Goal: Information Seeking & Learning: Learn about a topic

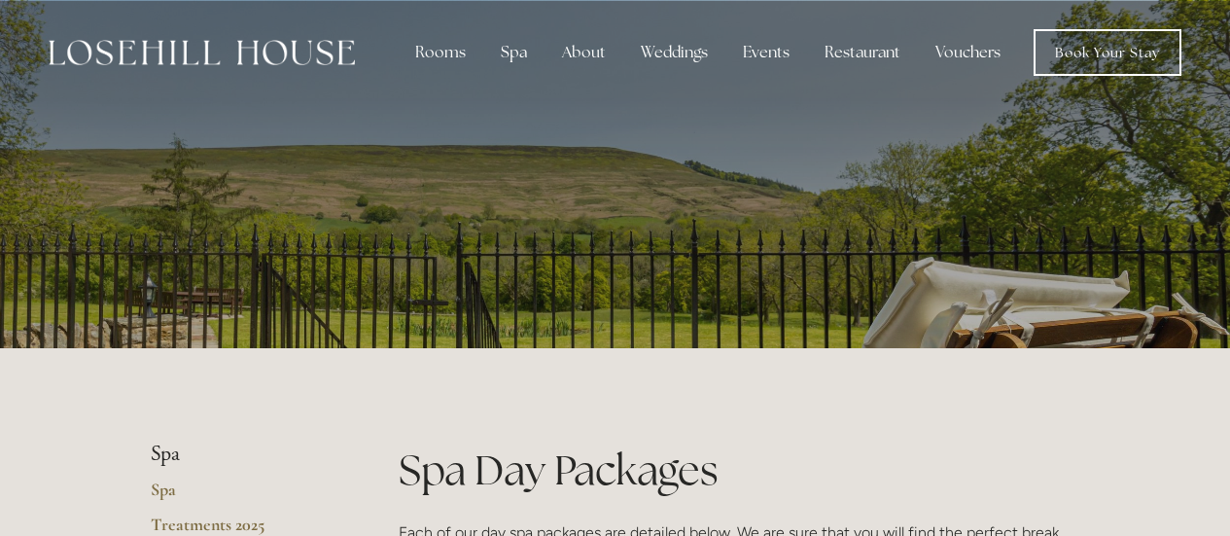
scroll to position [3258, 0]
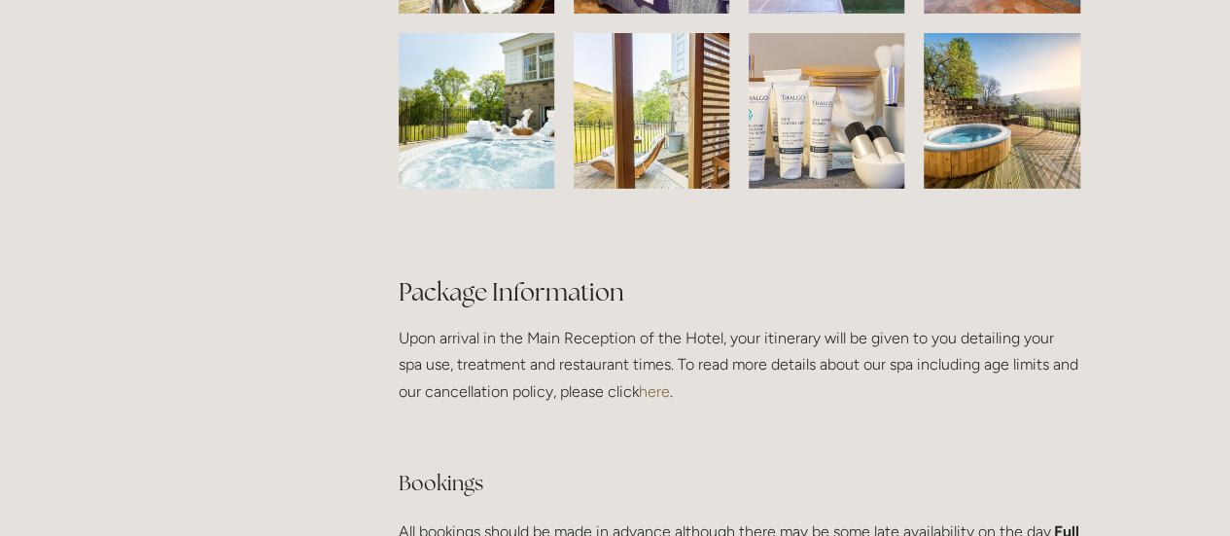
drag, startPoint x: 622, startPoint y: 232, endPoint x: 818, endPoint y: 222, distance: 195.8
click at [818, 208] on div at bounding box center [836, 120] width 175 height 175
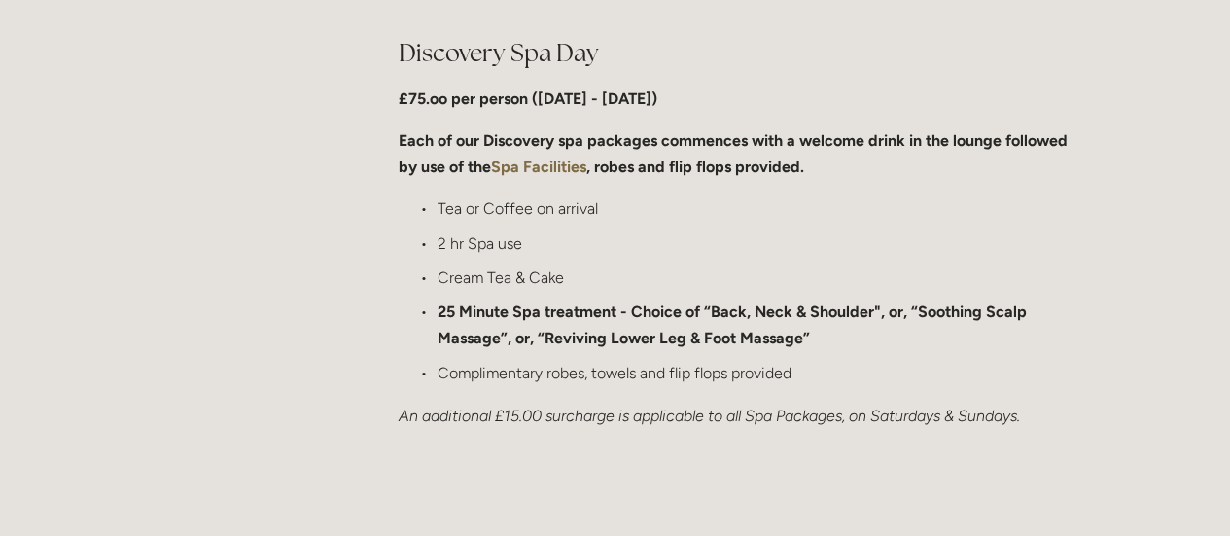
scroll to position [1478, 0]
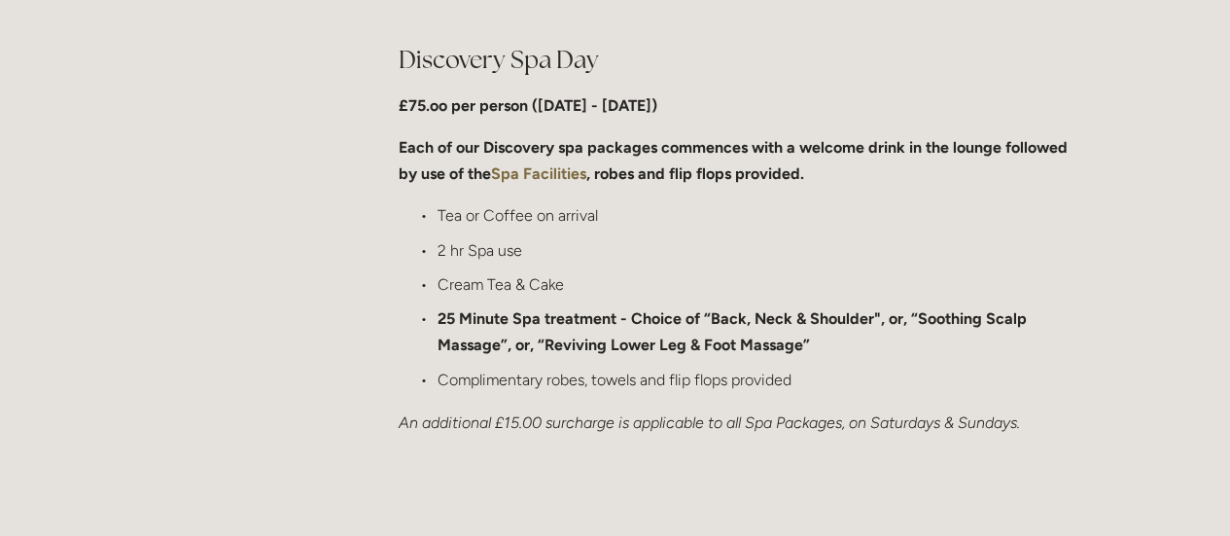
click at [523, 178] on strong "Spa Facilities" at bounding box center [538, 173] width 95 height 18
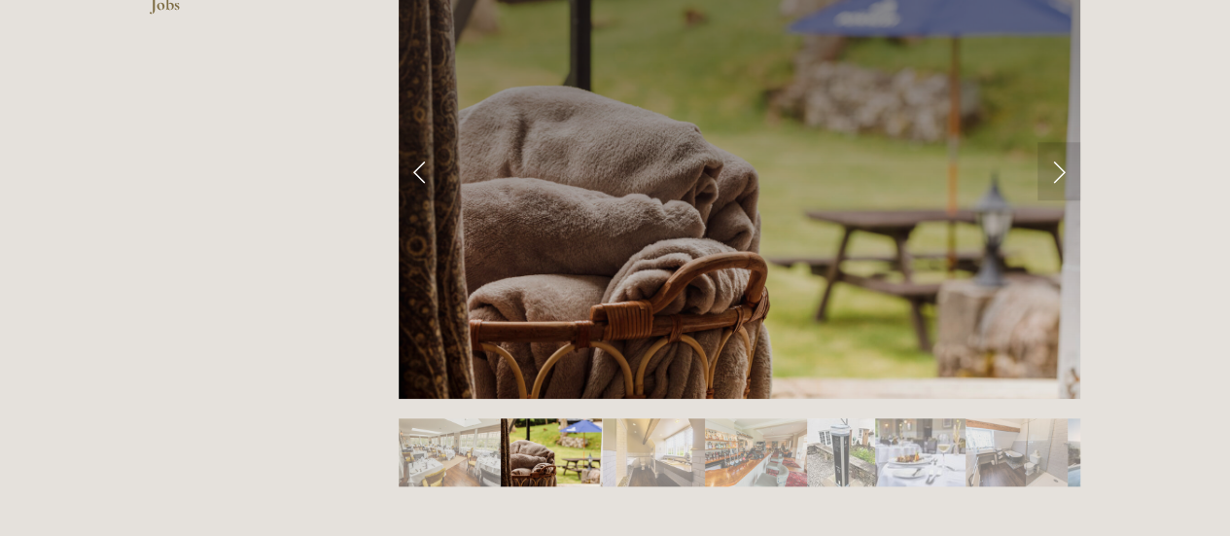
scroll to position [835, 0]
click at [1038, 169] on link "Next Slide" at bounding box center [1059, 172] width 43 height 58
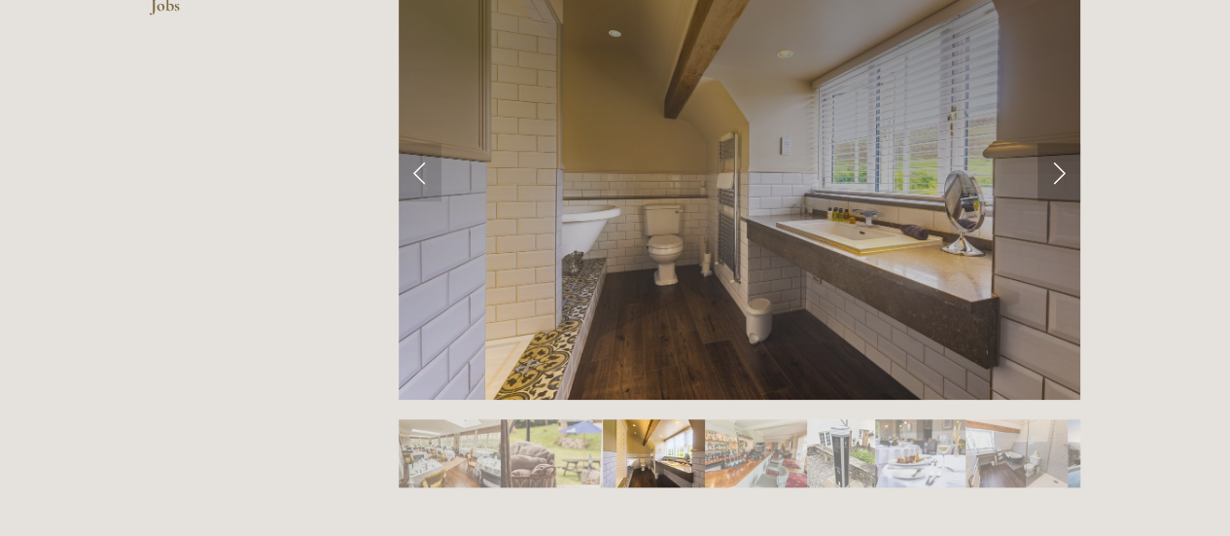
click at [1047, 172] on link "Next Slide" at bounding box center [1059, 172] width 43 height 58
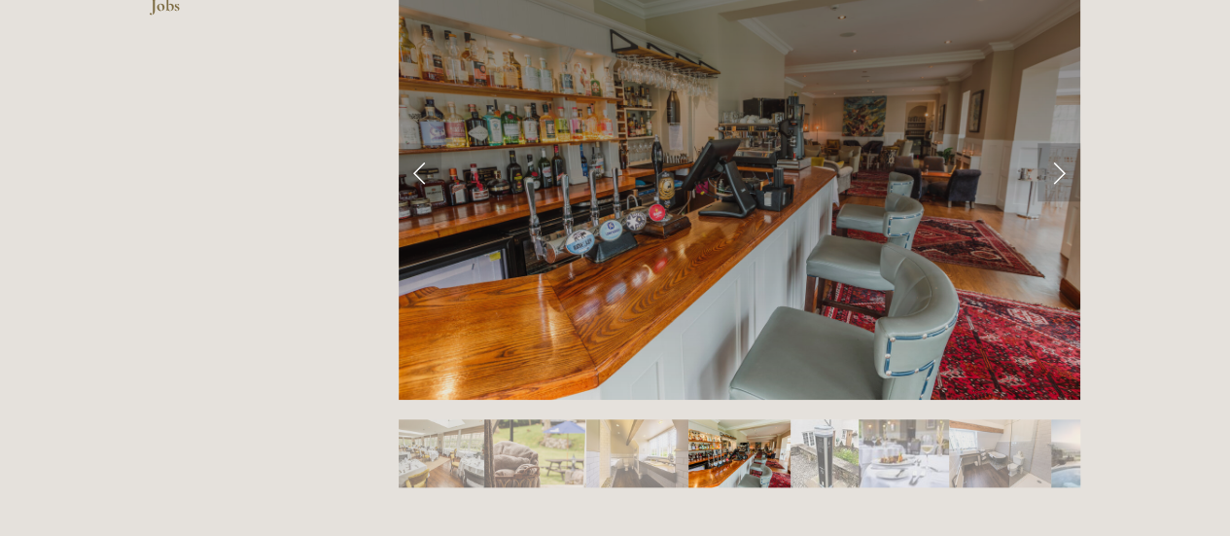
click at [1047, 172] on link "Next Slide" at bounding box center [1059, 172] width 43 height 58
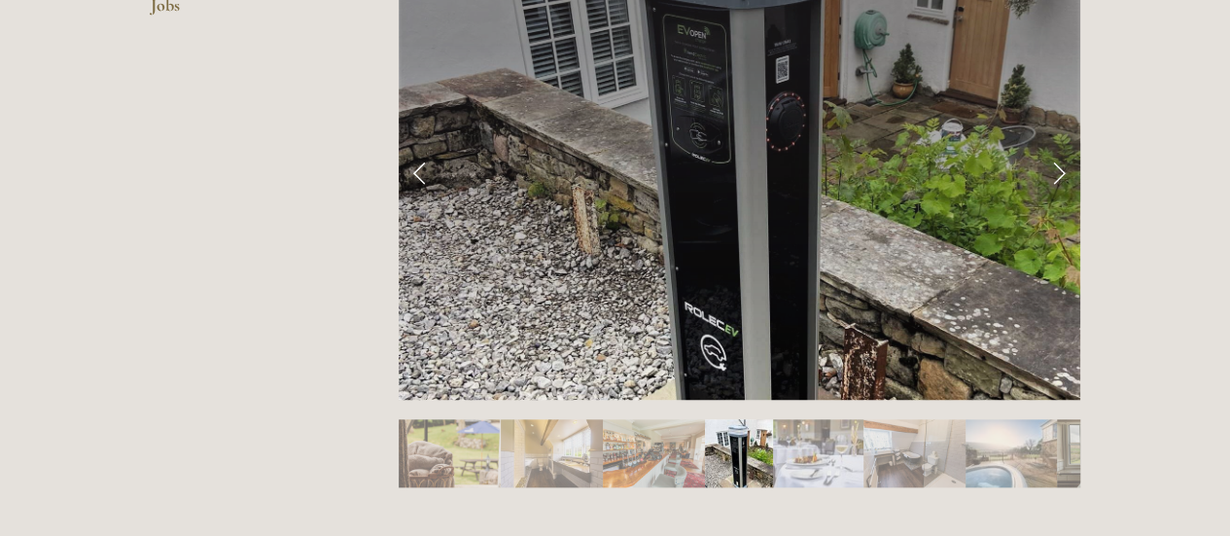
click at [1047, 172] on link "Next Slide" at bounding box center [1059, 172] width 43 height 58
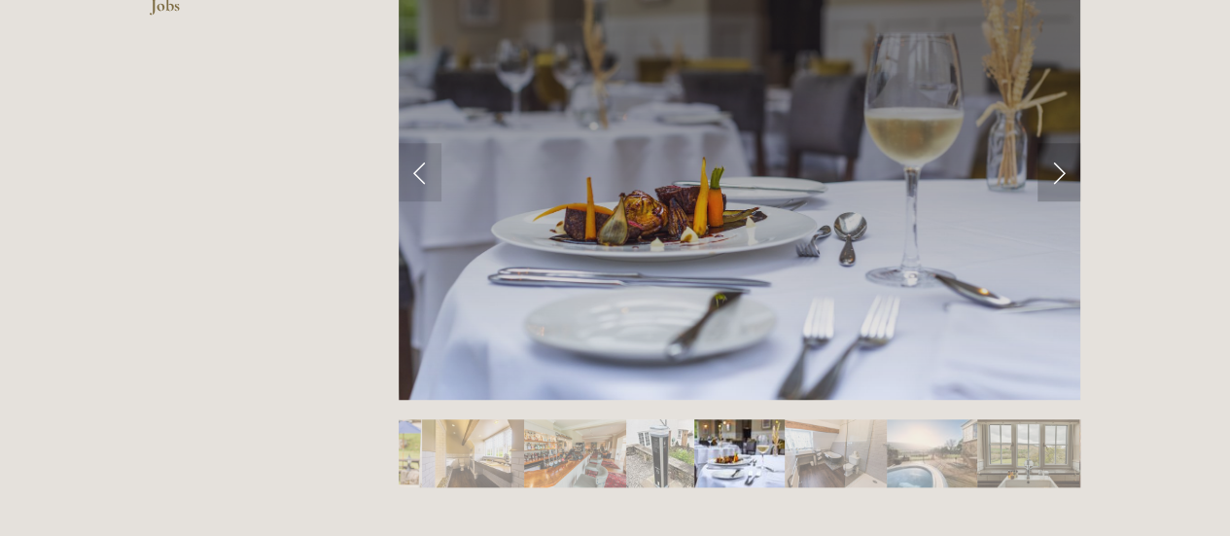
click at [1053, 159] on link "Next Slide" at bounding box center [1059, 172] width 43 height 58
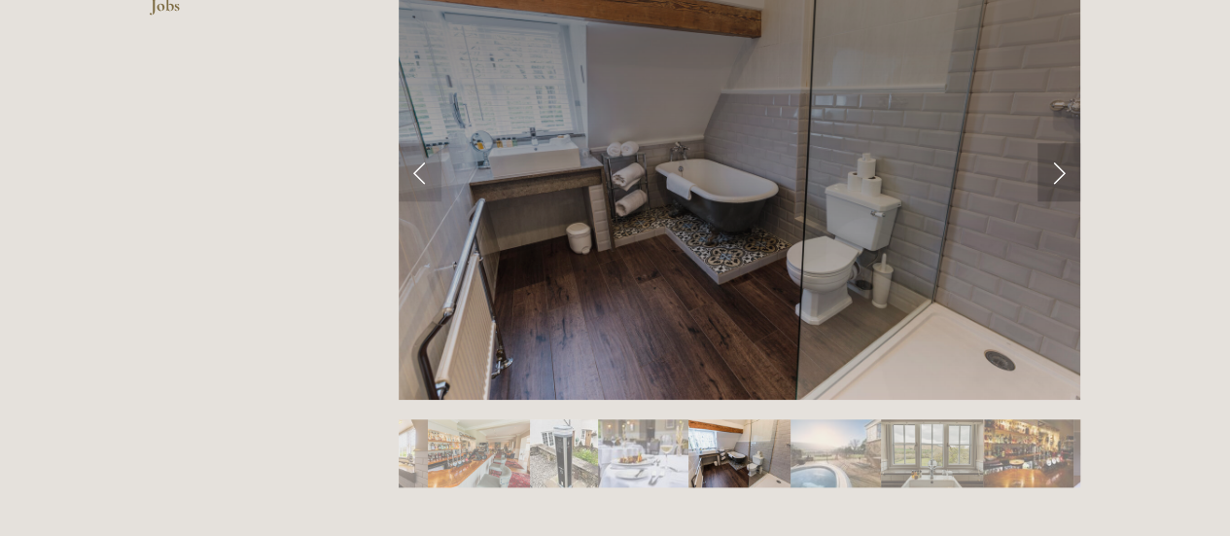
click at [1053, 159] on link "Next Slide" at bounding box center [1059, 172] width 43 height 58
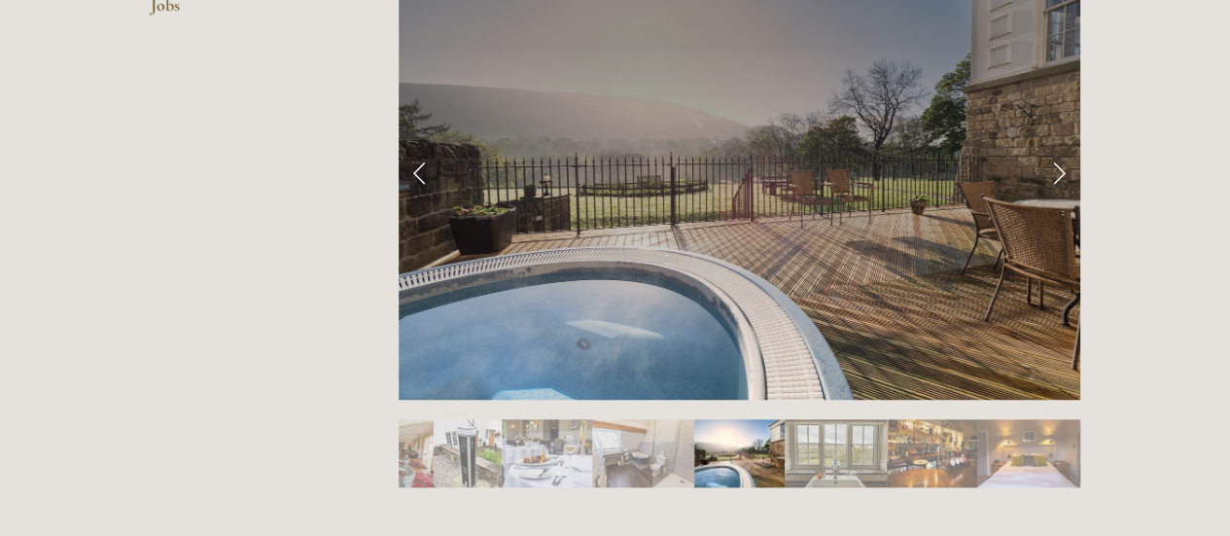
click at [1053, 159] on link "Next Slide" at bounding box center [1059, 172] width 43 height 58
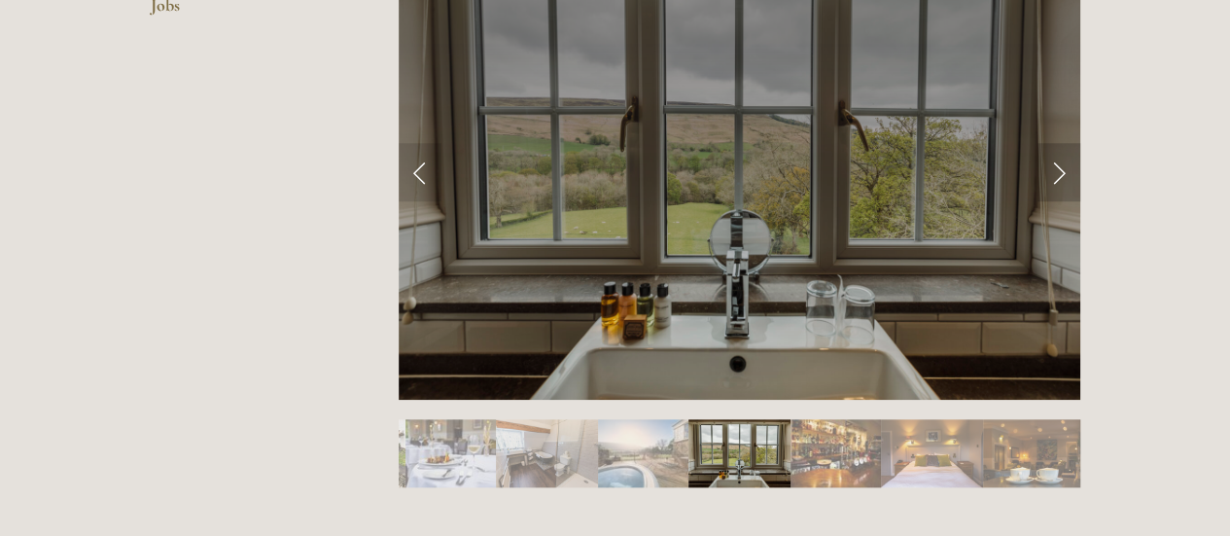
click at [1053, 159] on link "Next Slide" at bounding box center [1059, 172] width 43 height 58
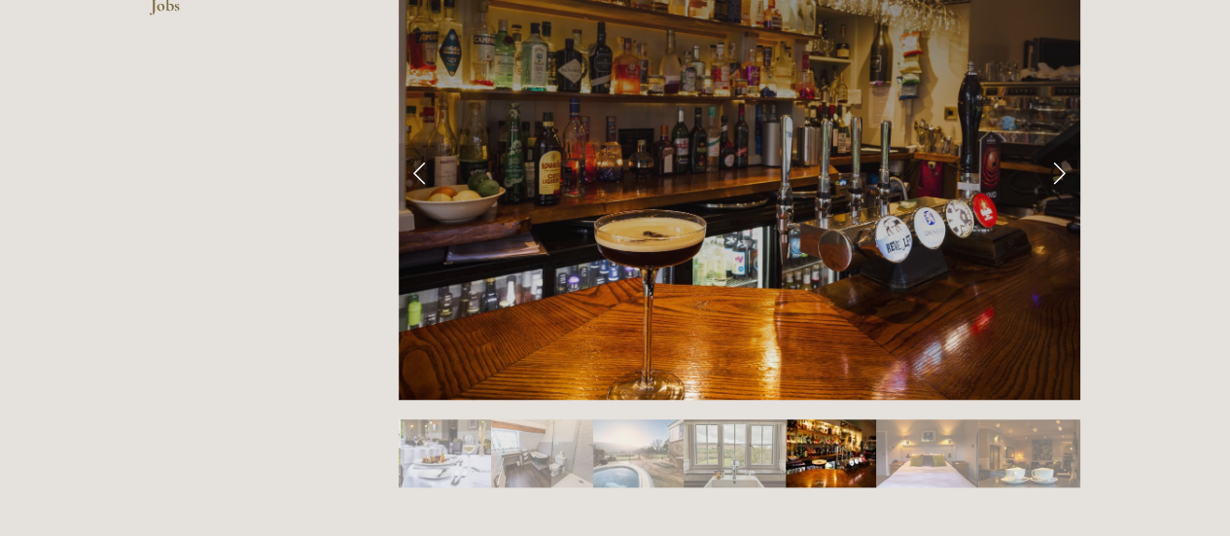
click at [1053, 159] on link "Next Slide" at bounding box center [1059, 172] width 43 height 58
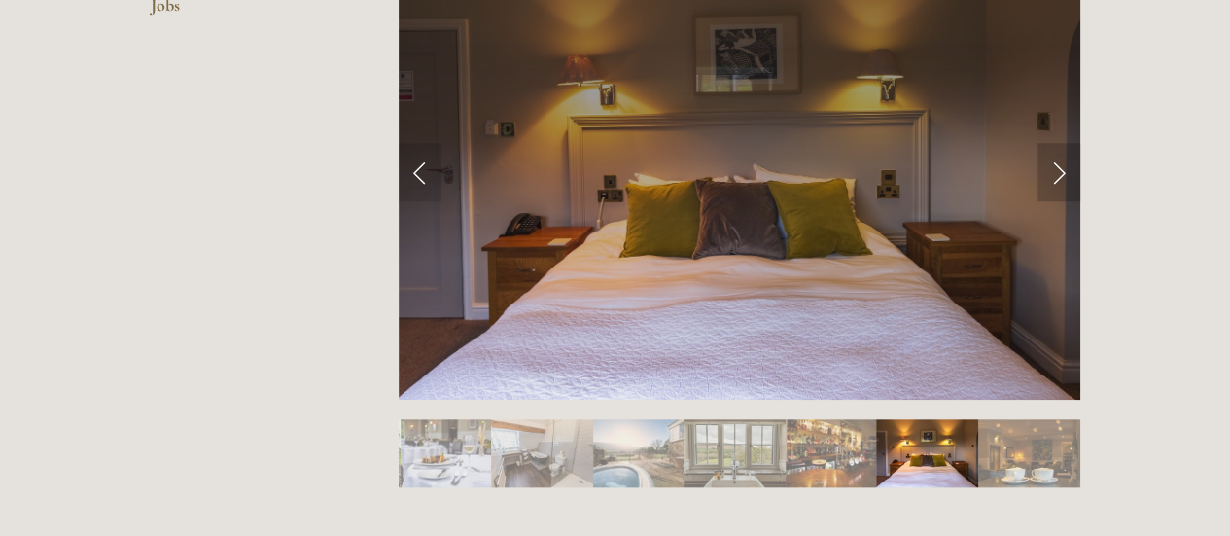
click at [1053, 159] on link "Next Slide" at bounding box center [1059, 172] width 43 height 58
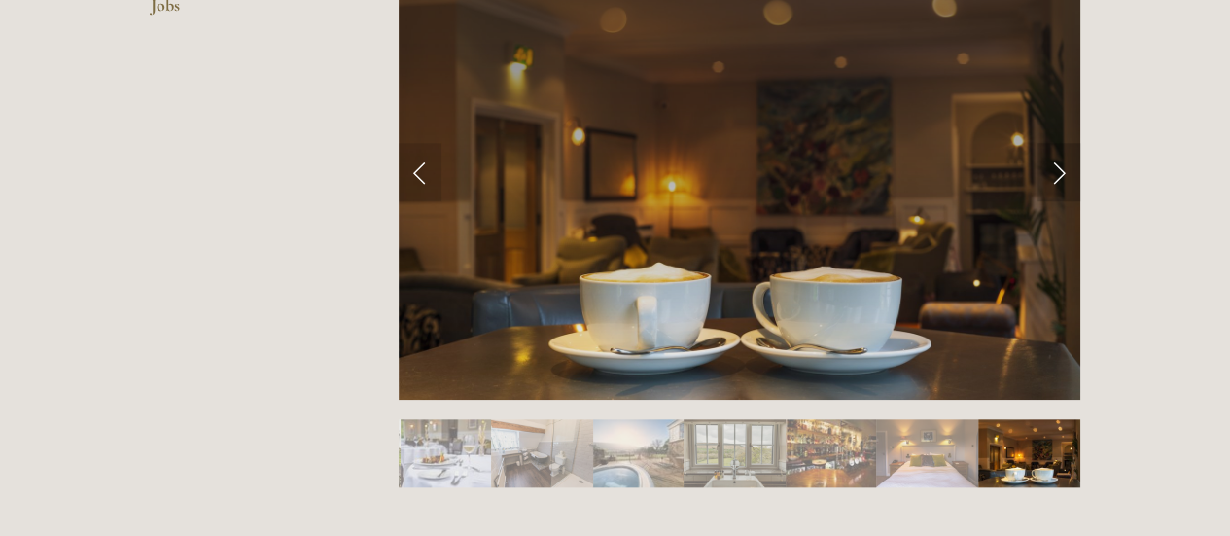
click at [1053, 159] on link "Next Slide" at bounding box center [1059, 172] width 43 height 58
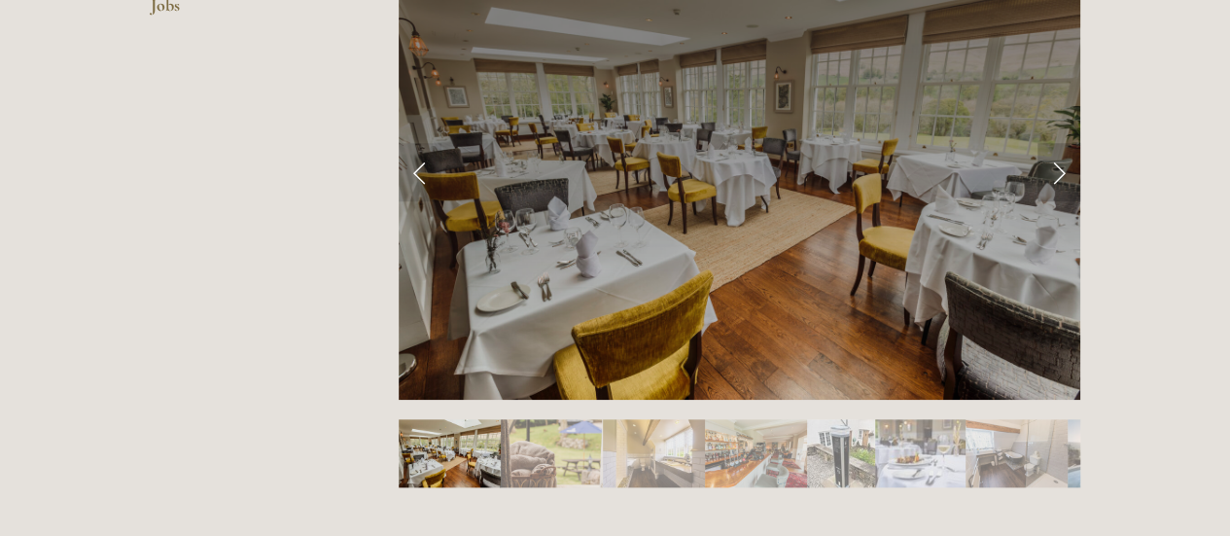
click at [1053, 159] on link "Next Slide" at bounding box center [1059, 172] width 43 height 58
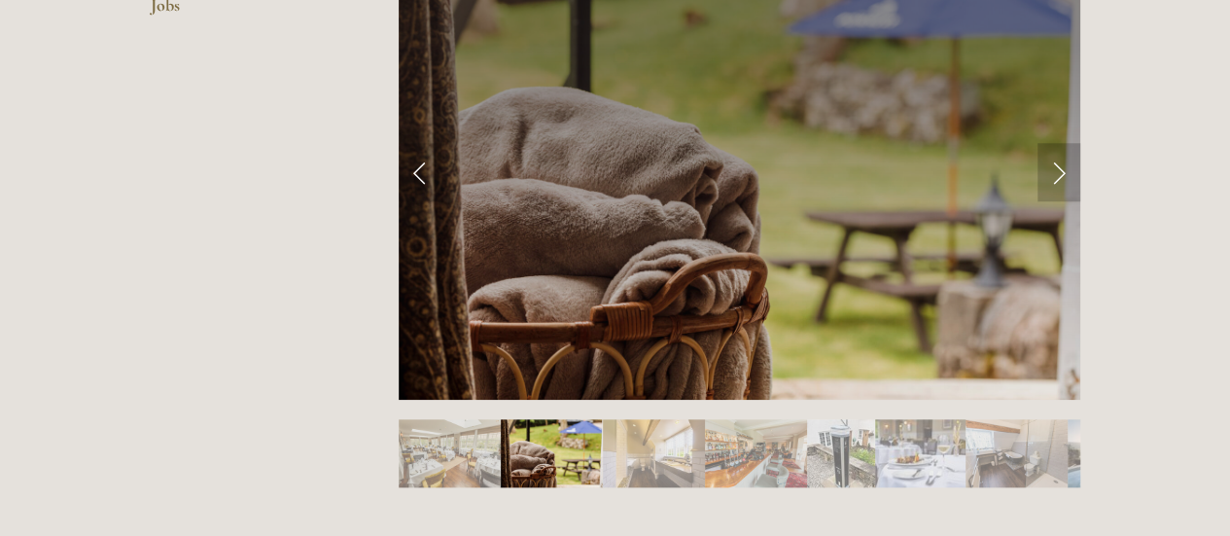
click at [1053, 159] on link "Next Slide" at bounding box center [1059, 172] width 43 height 58
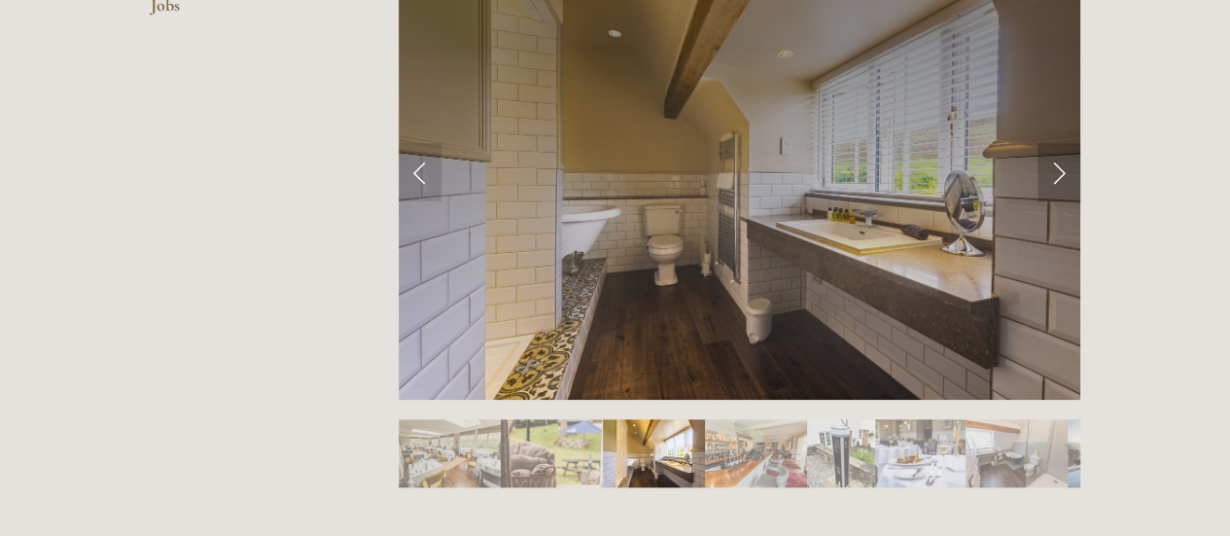
click at [1053, 159] on link "Next Slide" at bounding box center [1059, 172] width 43 height 58
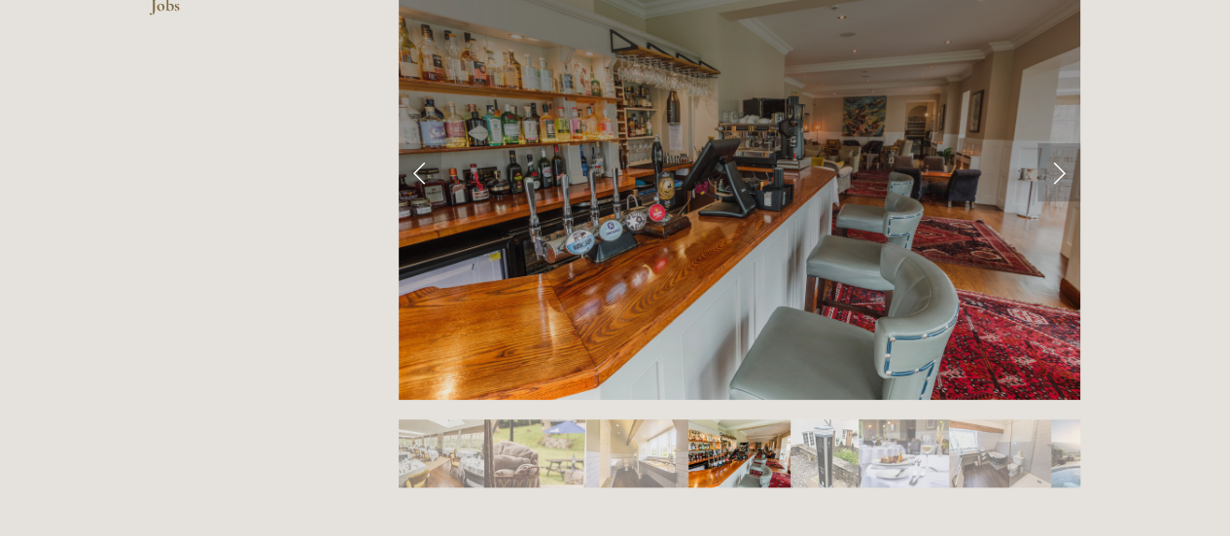
click at [1053, 159] on link "Next Slide" at bounding box center [1059, 172] width 43 height 58
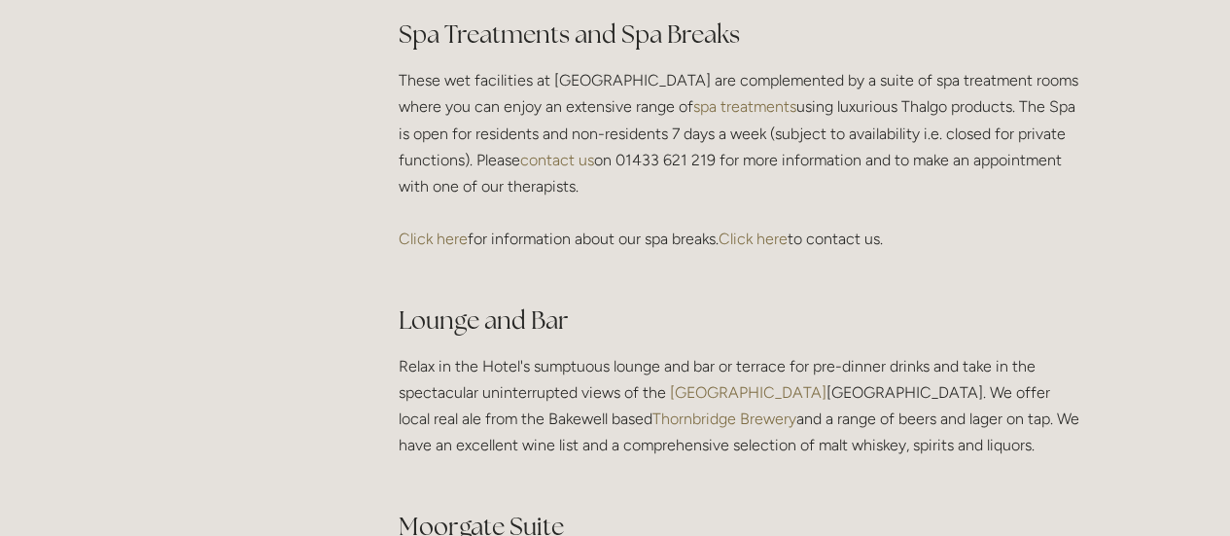
scroll to position [3333, 0]
click at [393, 248] on div "Here at [GEOGRAPHIC_DATA] we offer the facility of electric car charging units.…" at bounding box center [739, 304] width 715 height 1729
click at [408, 245] on link "Click here" at bounding box center [433, 236] width 69 height 18
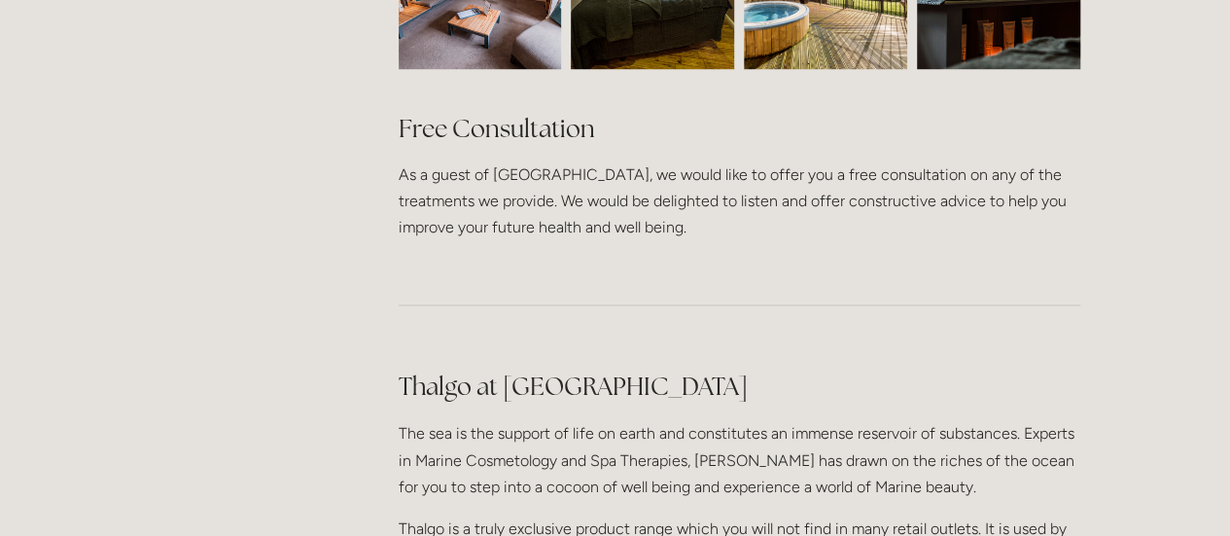
scroll to position [1423, 0]
